Goal: Find specific page/section

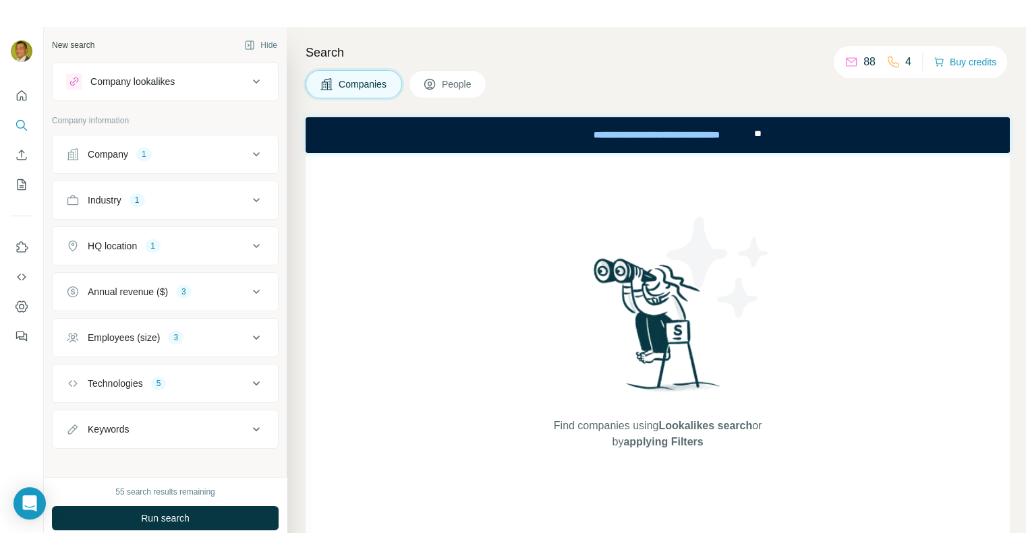
click at [457, 85] on span "People" at bounding box center [457, 84] width 31 height 13
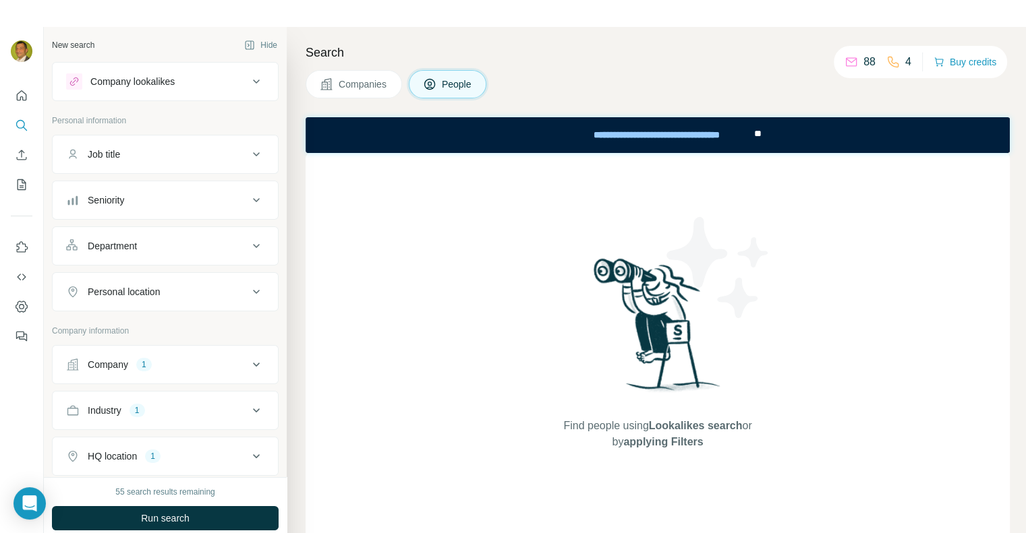
click at [248, 77] on icon at bounding box center [256, 82] width 16 height 16
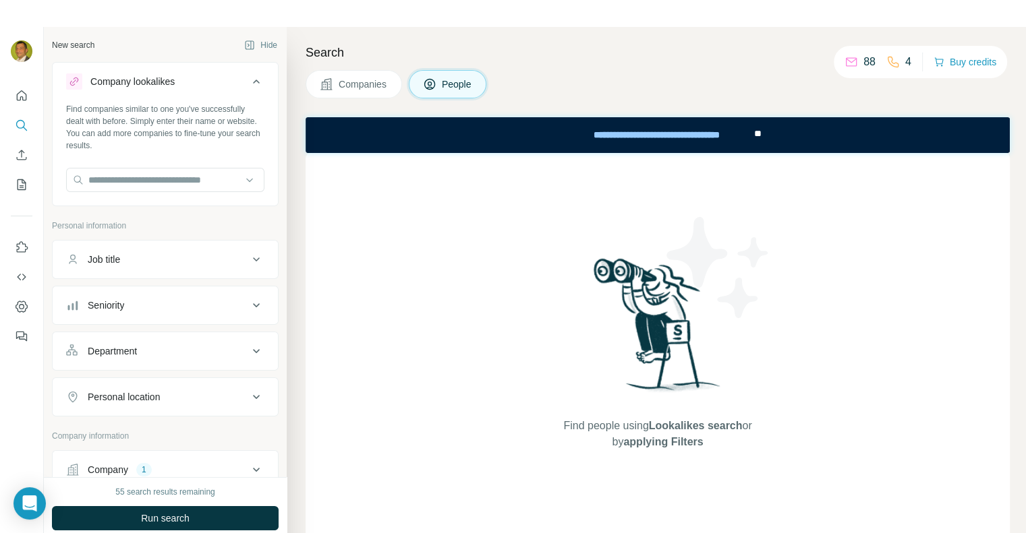
click at [248, 77] on icon at bounding box center [256, 82] width 16 height 16
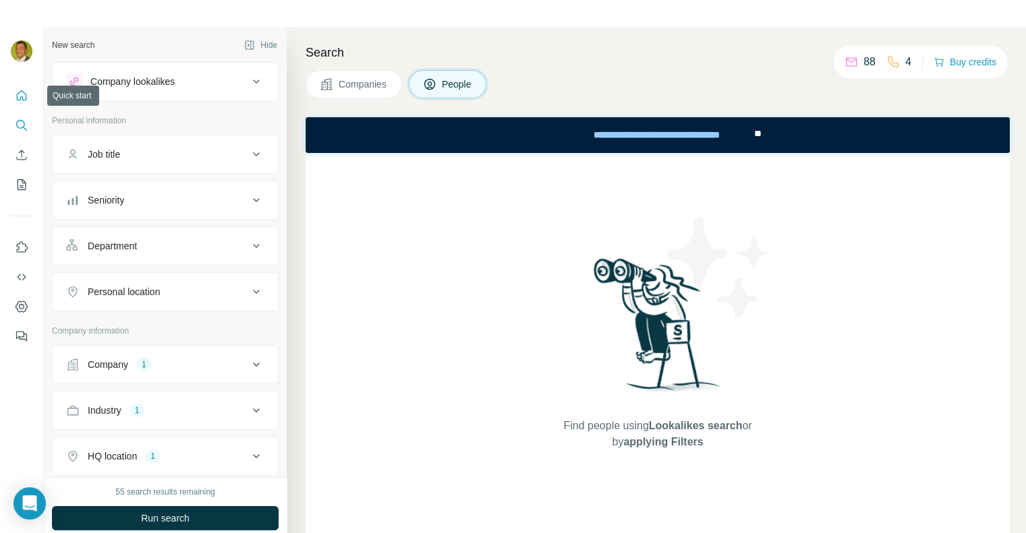
click at [20, 93] on icon "Quick start" at bounding box center [21, 95] width 13 height 13
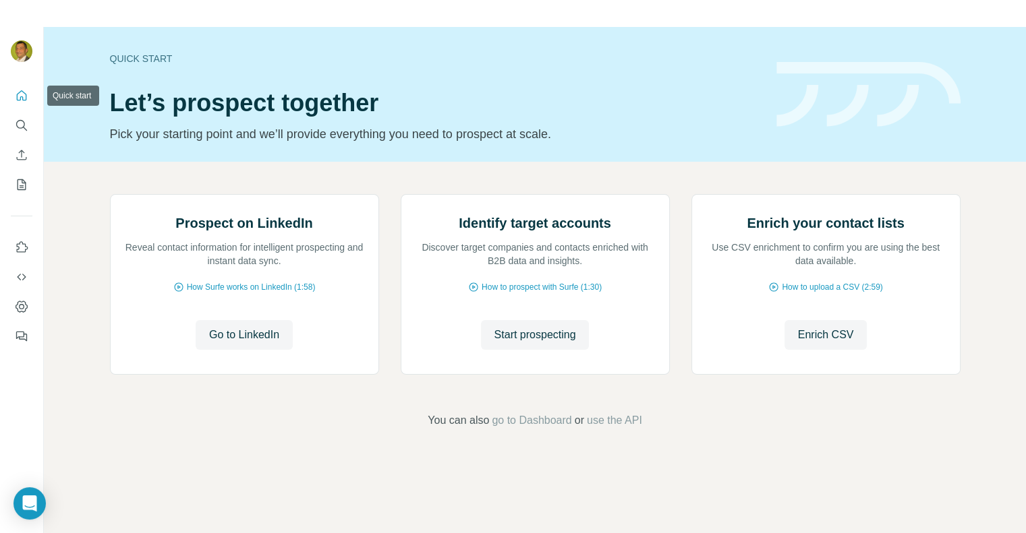
click at [19, 98] on icon "Quick start" at bounding box center [21, 95] width 13 height 13
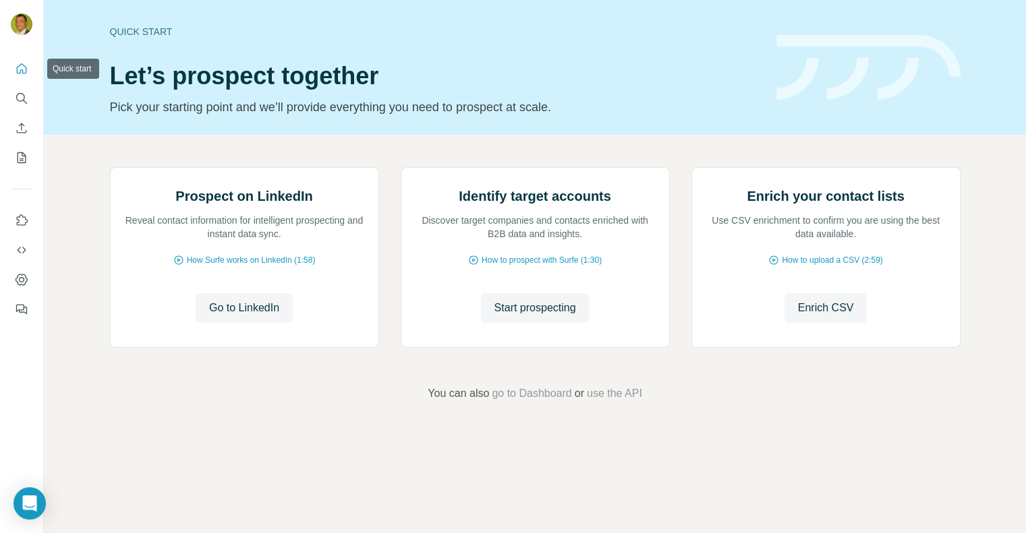
click at [18, 68] on icon "Quick start" at bounding box center [21, 68] width 13 height 13
click at [242, 316] on span "Go to LinkedIn" at bounding box center [244, 308] width 70 height 16
click at [13, 93] on button "Search" at bounding box center [22, 98] width 22 height 24
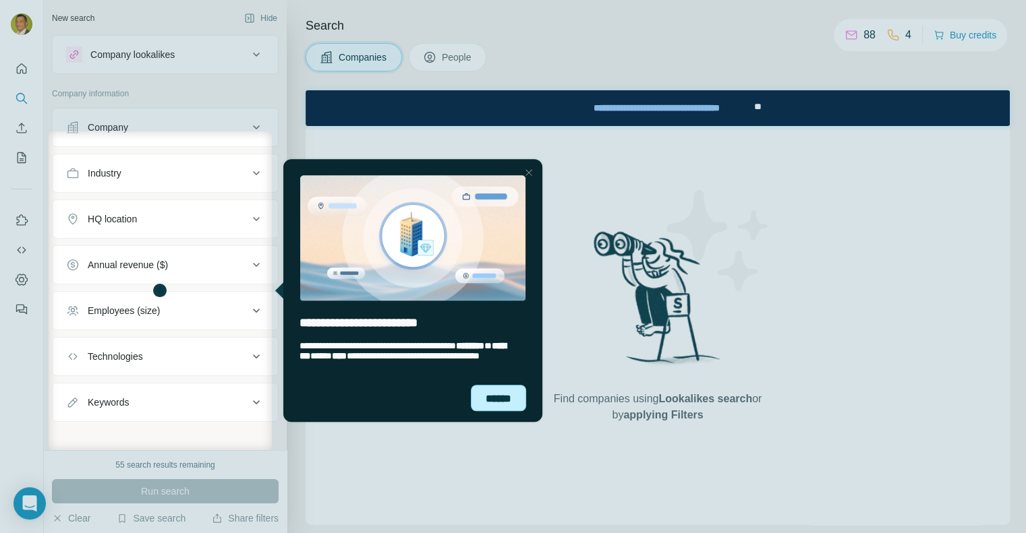
click at [501, 403] on div "******" at bounding box center [497, 398] width 55 height 27
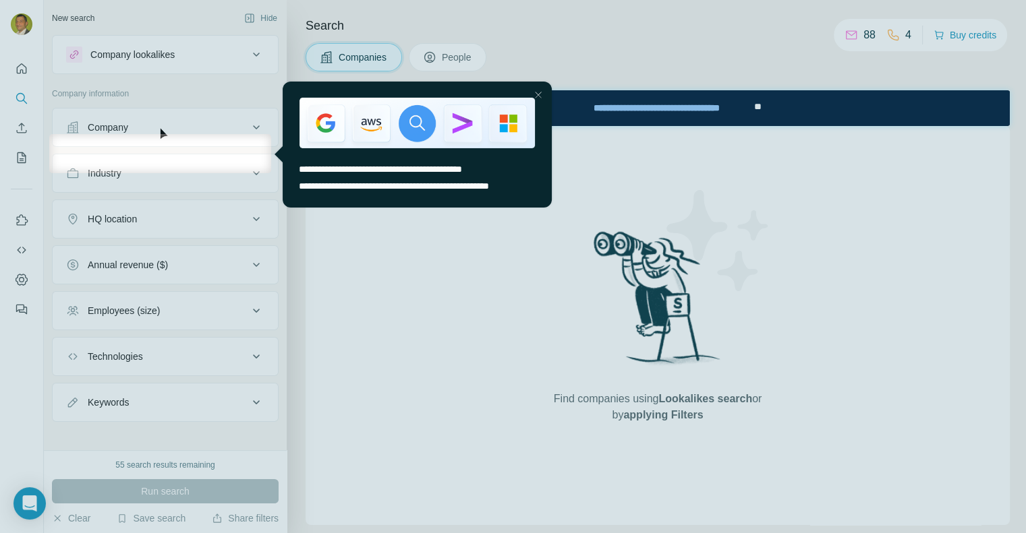
click at [537, 89] on div at bounding box center [537, 94] width 16 height 16
